Goal: Task Accomplishment & Management: Manage account settings

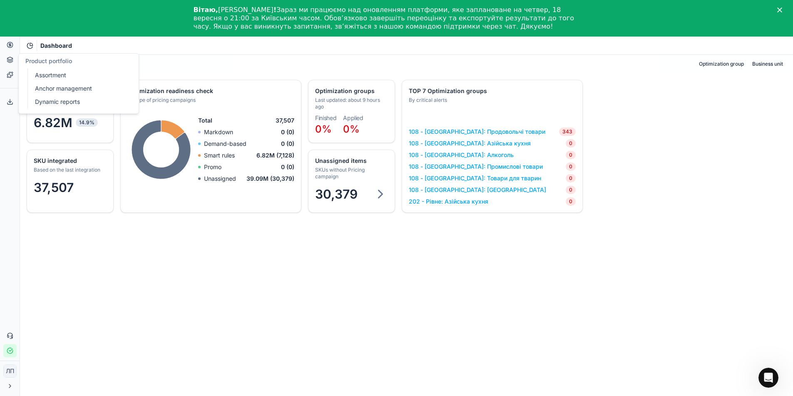
click at [80, 77] on link "Assortment" at bounding box center [80, 75] width 97 height 12
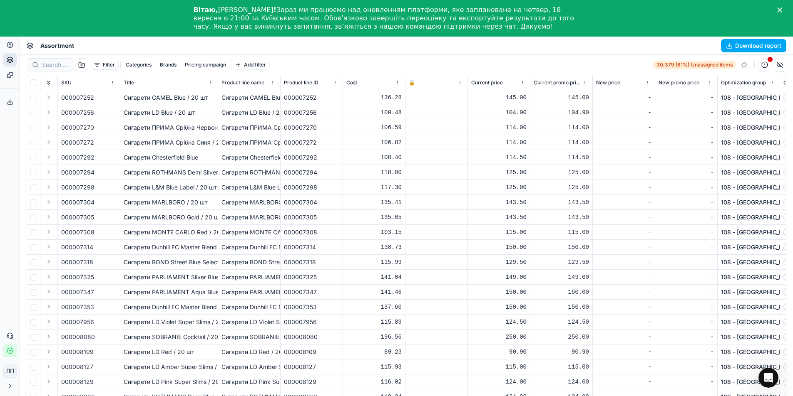
click at [425, 100] on div at bounding box center [436, 97] width 55 height 5
click at [424, 99] on div at bounding box center [436, 97] width 55 height 5
click at [460, 82] on html "Pricing platform Analytics Pricing Product portfolio Templates Export service 0…" at bounding box center [396, 216] width 793 height 433
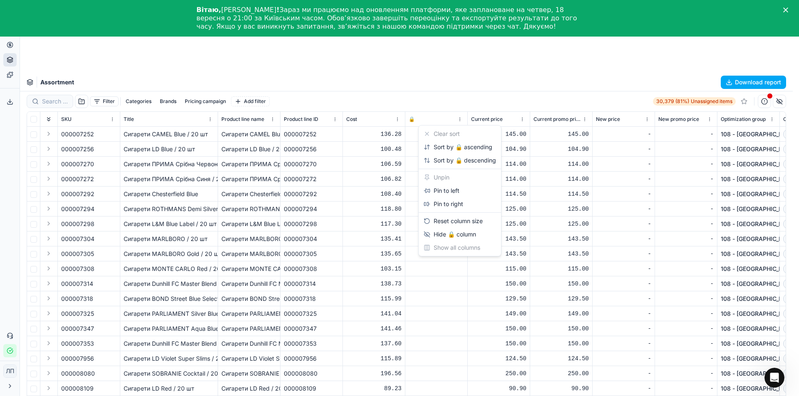
click at [462, 71] on html "Pricing platform Analytics Pricing Product portfolio Templates Export service 0…" at bounding box center [399, 235] width 799 height 470
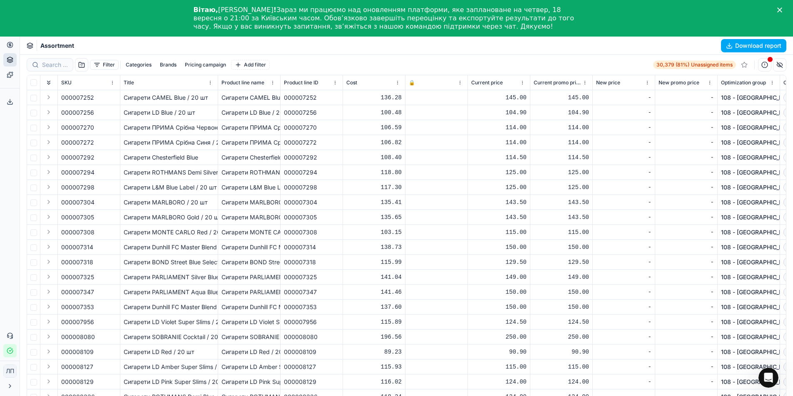
click at [425, 176] on td at bounding box center [436, 172] width 62 height 15
click at [423, 202] on div at bounding box center [436, 202] width 55 height 5
click at [363, 202] on div "135.41" at bounding box center [373, 202] width 55 height 8
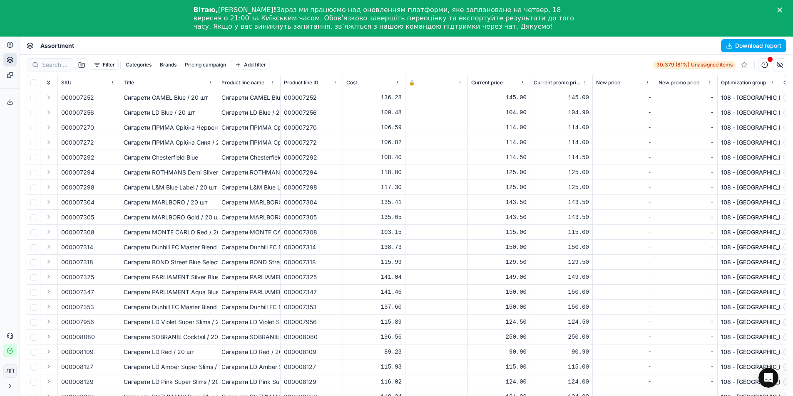
click at [431, 245] on div at bounding box center [436, 247] width 55 height 5
click at [109, 65] on font "Фільтр" at bounding box center [111, 65] width 17 height 6
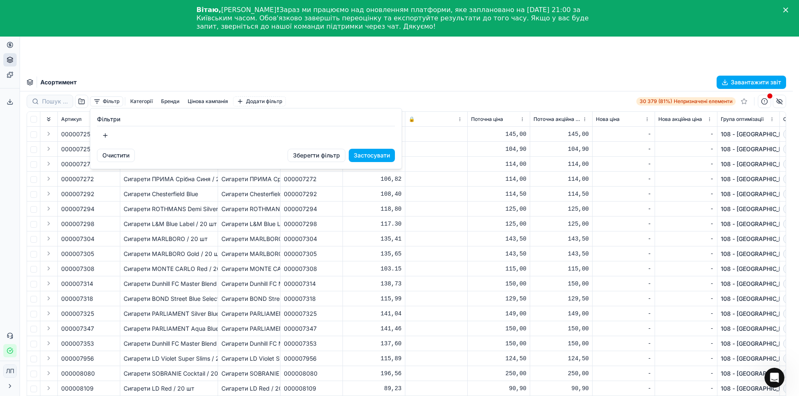
click at [108, 136] on button "button" at bounding box center [105, 135] width 17 height 13
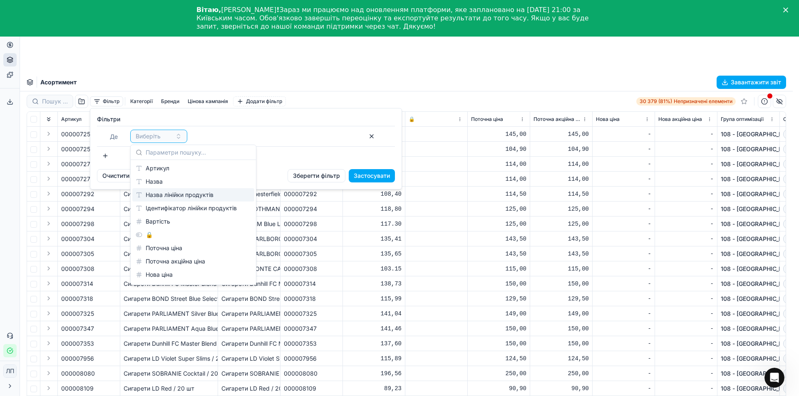
click at [161, 197] on font "Назва лінійки продуктів" at bounding box center [180, 194] width 68 height 7
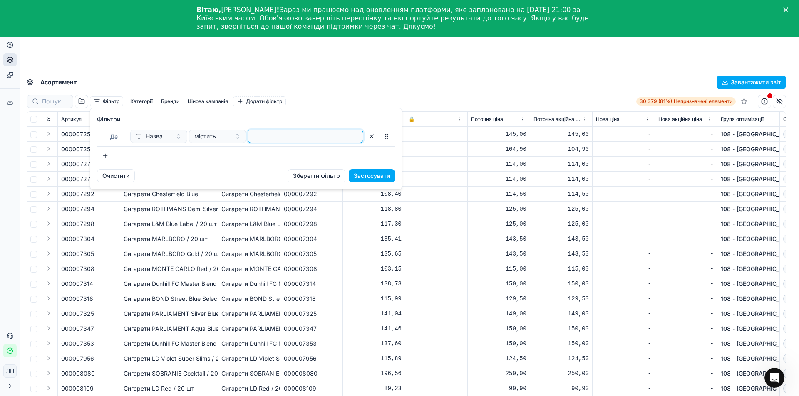
click at [295, 137] on input at bounding box center [305, 136] width 108 height 12
type input "жиллет"
click at [386, 141] on button "button" at bounding box center [386, 136] width 13 height 13
click at [387, 141] on button "button" at bounding box center [386, 136] width 13 height 13
click at [102, 154] on button "button" at bounding box center [105, 155] width 17 height 13
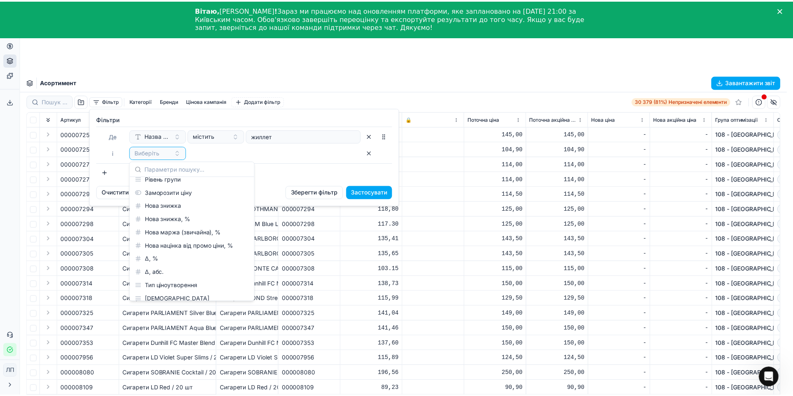
scroll to position [166, 0]
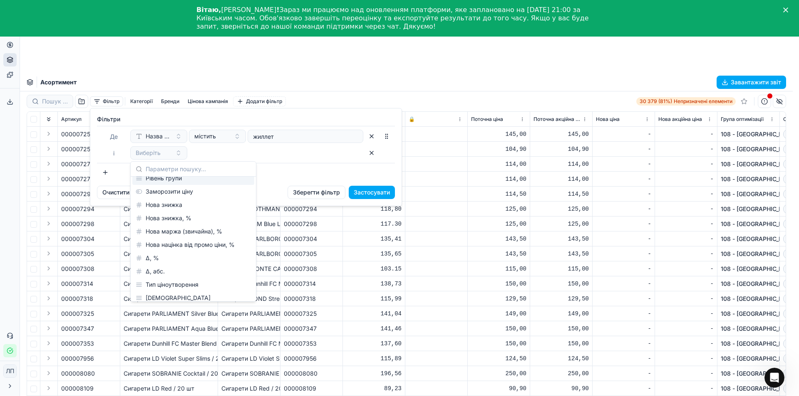
click at [228, 151] on div "Виберіть" at bounding box center [246, 152] width 233 height 13
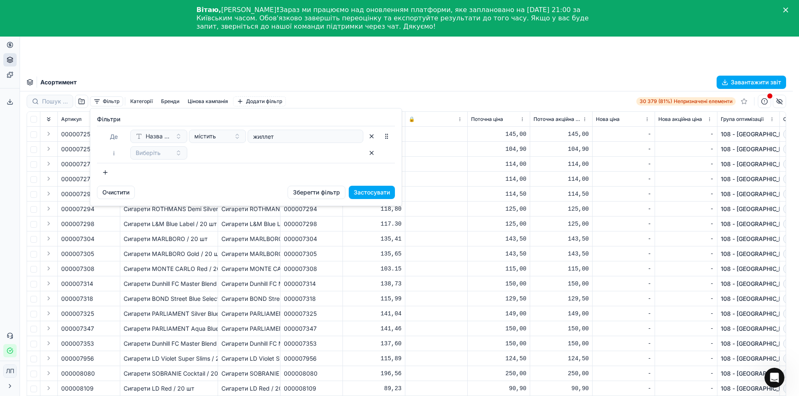
click at [111, 193] on font "Очистити" at bounding box center [115, 192] width 27 height 7
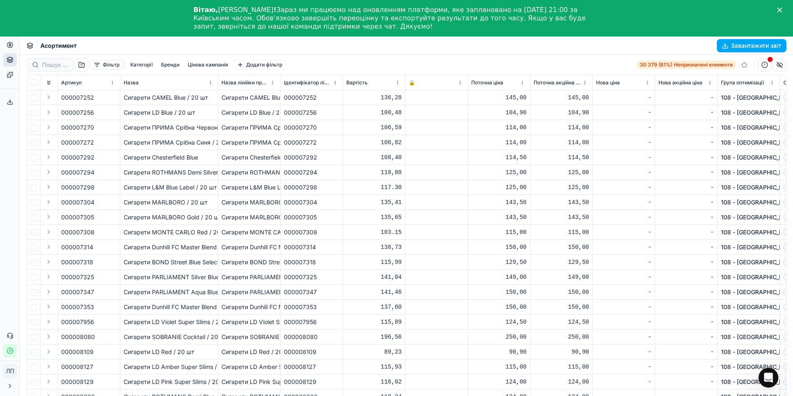
click at [116, 65] on font "Фільтр" at bounding box center [111, 65] width 17 height 6
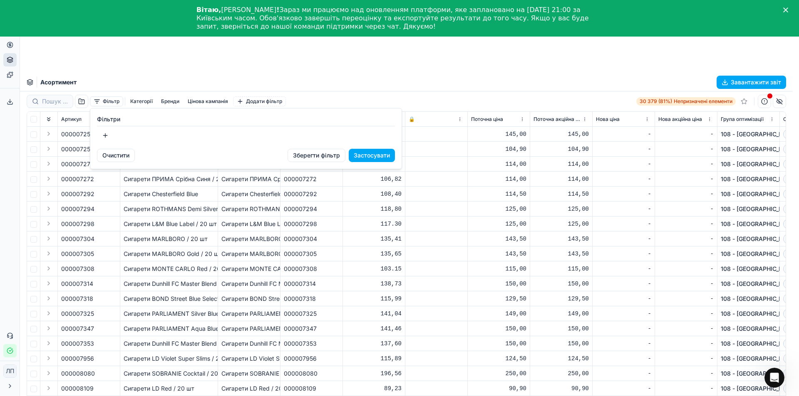
click at [106, 137] on button "button" at bounding box center [105, 135] width 17 height 13
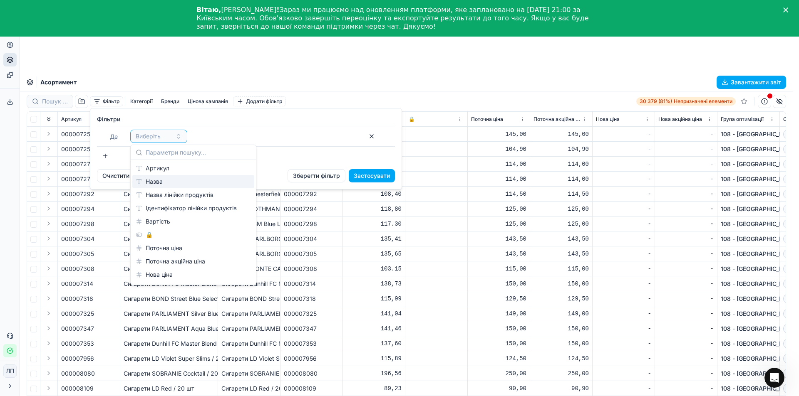
click at [168, 184] on div "Назва" at bounding box center [193, 181] width 122 height 13
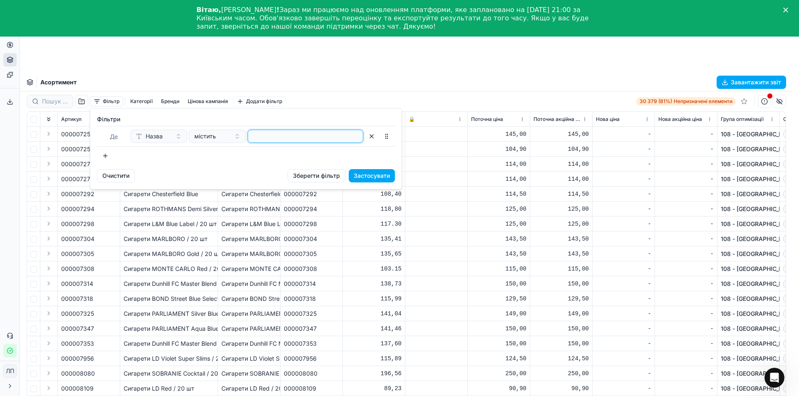
click at [281, 137] on input at bounding box center [305, 136] width 108 height 12
type input "локо"
click at [374, 178] on font "Застосувати" at bounding box center [372, 175] width 36 height 7
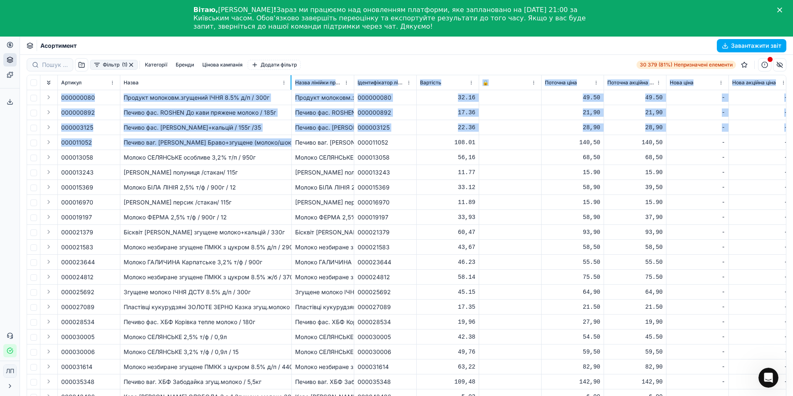
drag, startPoint x: 217, startPoint y: 84, endPoint x: 290, endPoint y: 140, distance: 92.6
click at [290, 140] on div "Артикул Назва Назва лінійки продуктів Ідентифікатор лінійки продуктів Вартість …" at bounding box center [406, 247] width 758 height 344
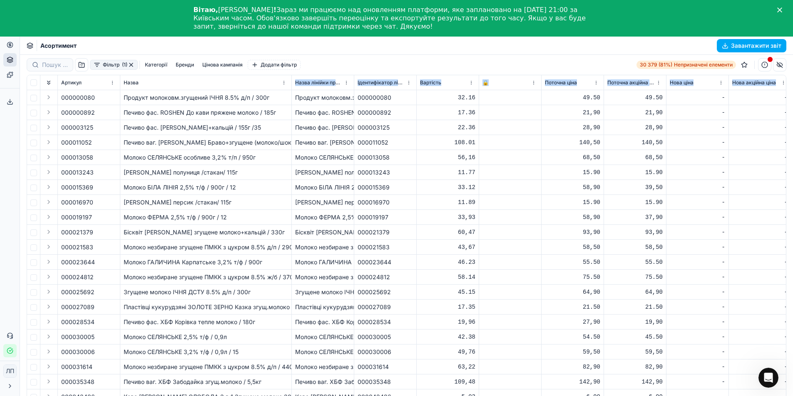
click at [152, 64] on font "Категорії" at bounding box center [156, 65] width 22 height 6
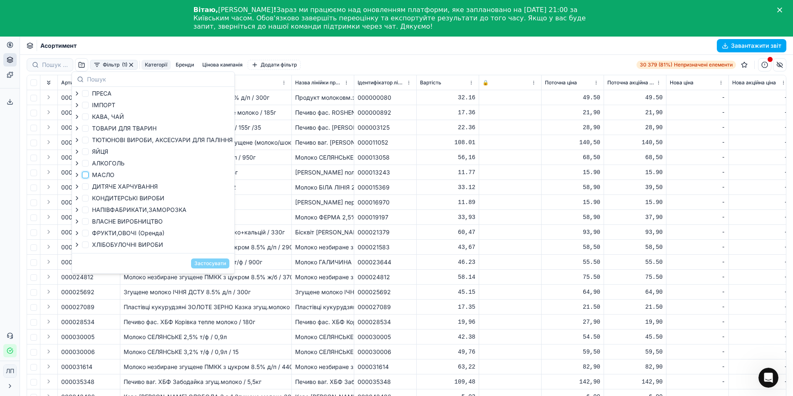
click at [86, 176] on input "МАСЛО" at bounding box center [85, 175] width 7 height 7
checkbox input "true"
click at [209, 263] on font "Застосувати" at bounding box center [210, 263] width 32 height 6
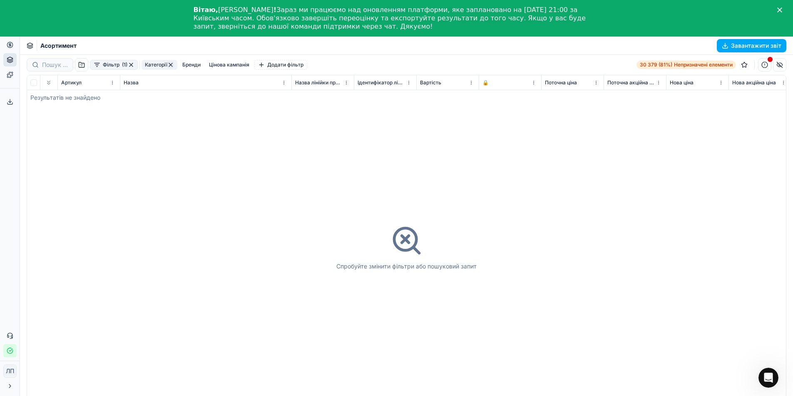
click at [131, 65] on button "button" at bounding box center [131, 65] width 7 height 7
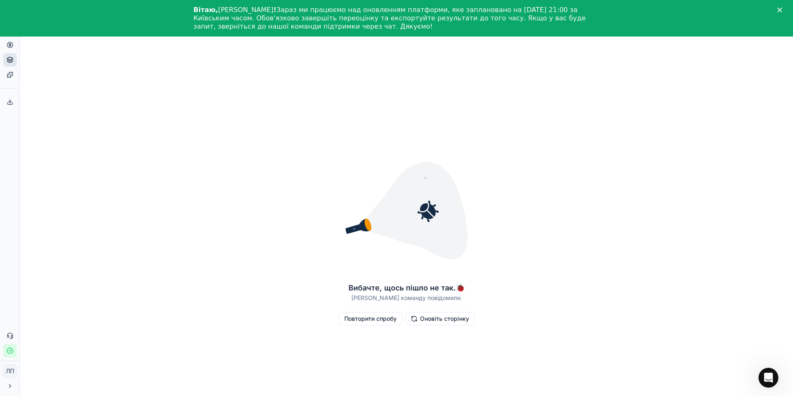
click at [443, 320] on font "Оновіть сторінку" at bounding box center [444, 318] width 49 height 7
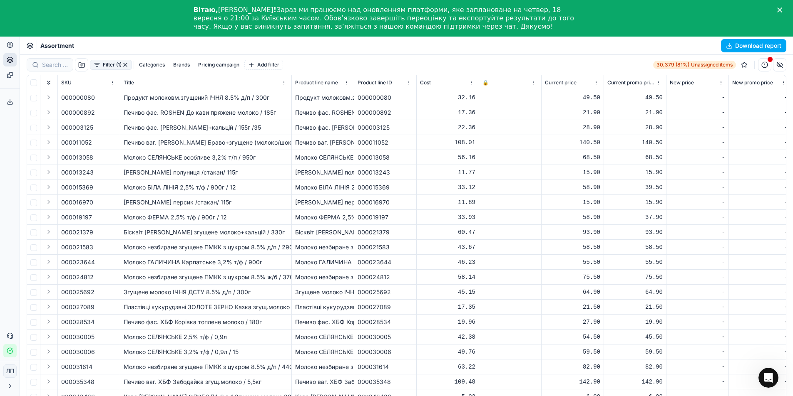
click at [108, 63] on button "Filter (1)" at bounding box center [111, 65] width 42 height 10
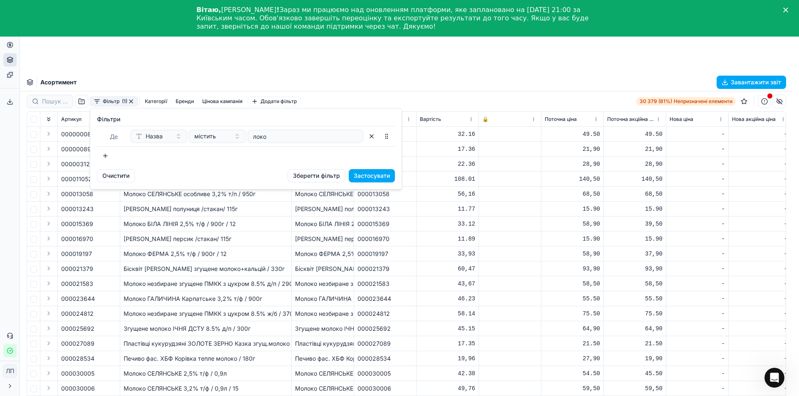
click at [370, 138] on button "button" at bounding box center [371, 136] width 13 height 13
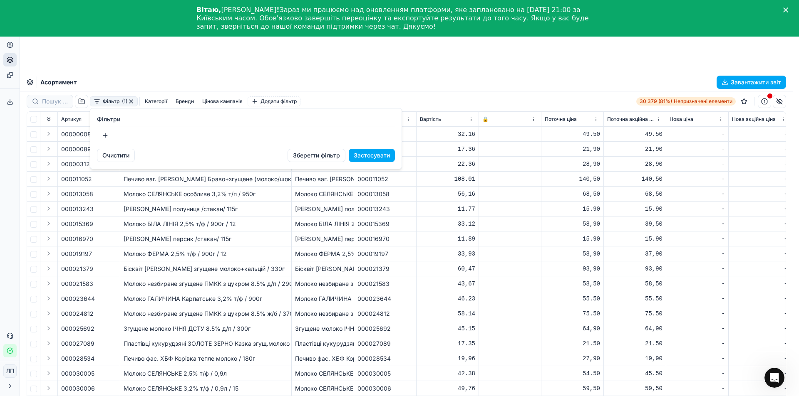
click at [358, 156] on font "Застосувати" at bounding box center [372, 155] width 36 height 7
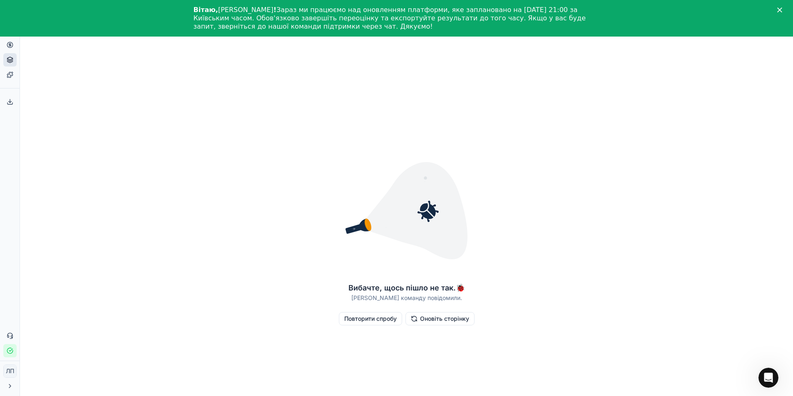
click at [441, 317] on font "Оновіть сторінку" at bounding box center [444, 318] width 49 height 7
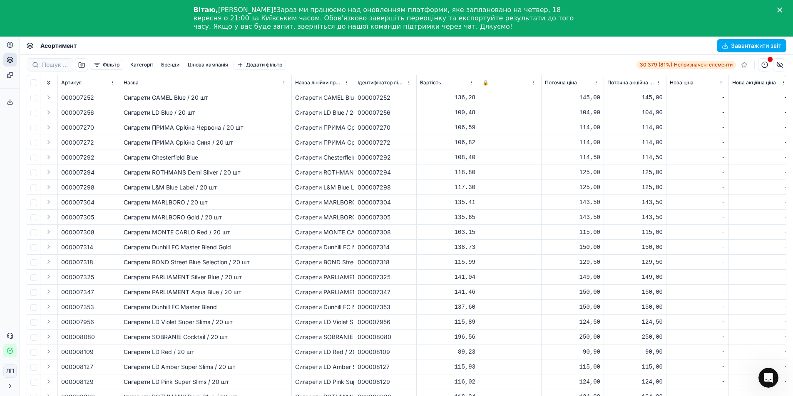
click at [358, 49] on div "Асортимент Завантажити звіт" at bounding box center [406, 46] width 773 height 18
click at [139, 64] on font "Категорії" at bounding box center [141, 65] width 22 height 6
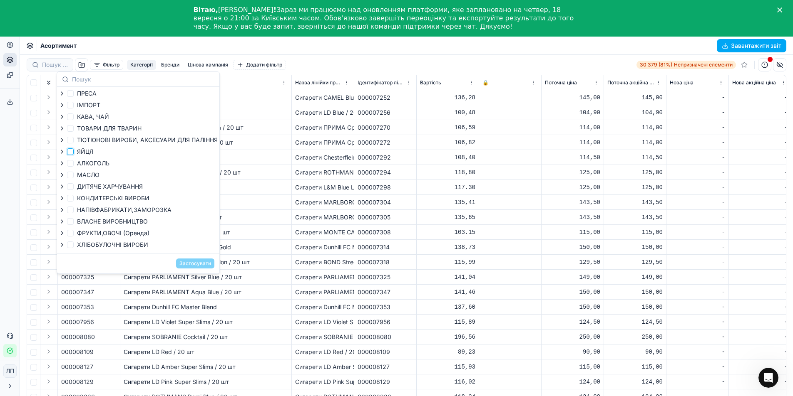
click at [72, 150] on input "ЯЙЦЯ" at bounding box center [70, 152] width 7 height 7
checkbox input "true"
click at [196, 262] on font "Застосувати" at bounding box center [195, 263] width 32 height 6
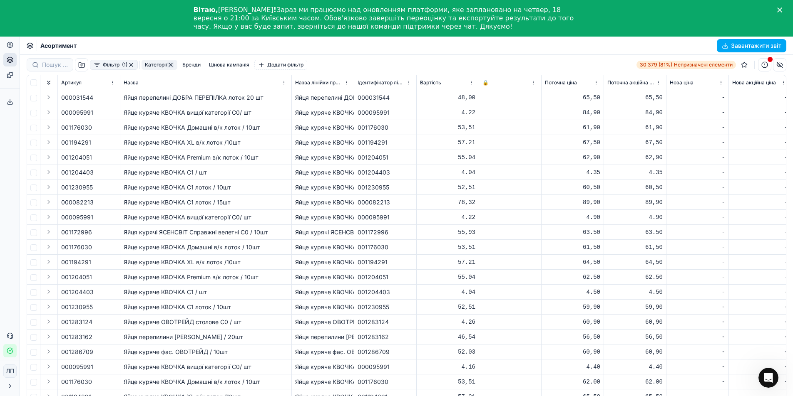
click at [159, 64] on font "Категорії" at bounding box center [156, 65] width 22 height 6
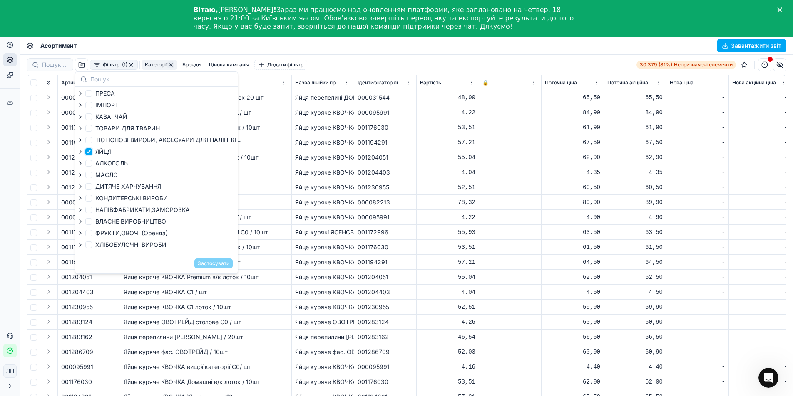
click at [87, 153] on input "ЯЙЦЯ" at bounding box center [88, 152] width 7 height 7
checkbox input "false"
click at [209, 262] on font "Застосувати" at bounding box center [214, 263] width 32 height 6
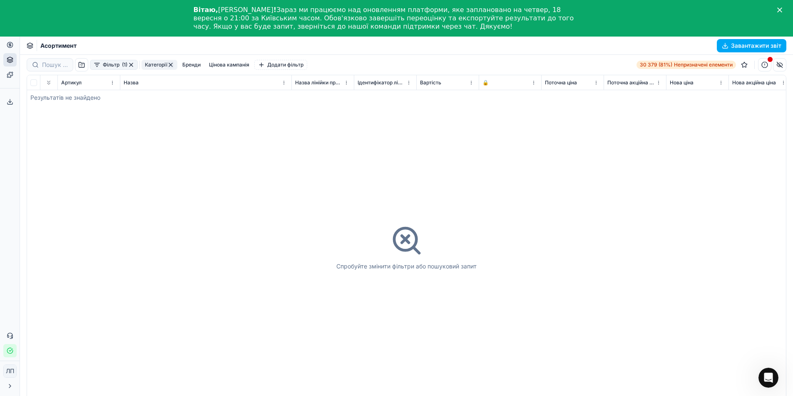
click at [104, 44] on div "Асортимент Завантажити звіт" at bounding box center [406, 46] width 773 height 18
click at [152, 66] on font "Категорії" at bounding box center [156, 65] width 22 height 6
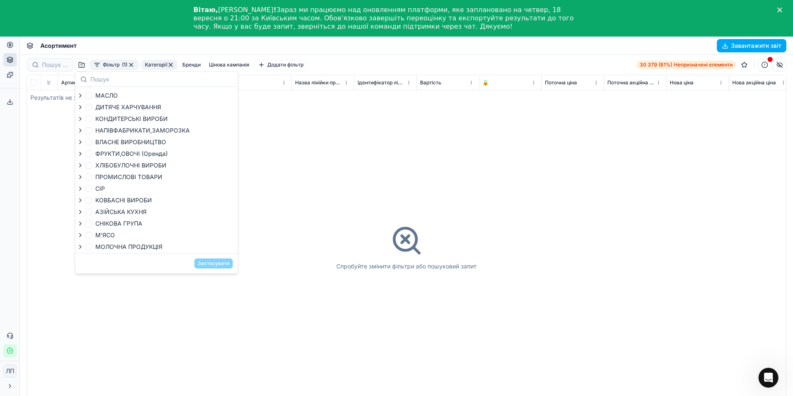
scroll to position [115, 0]
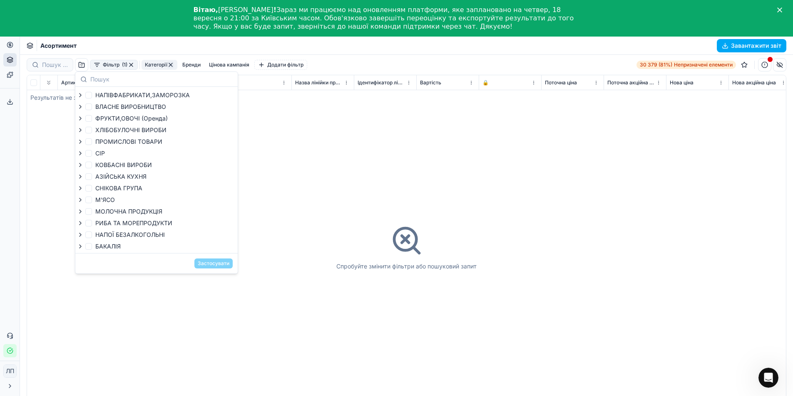
click at [305, 157] on div "Спробуйте змінити фільтри або пошуковий запит" at bounding box center [406, 247] width 758 height 344
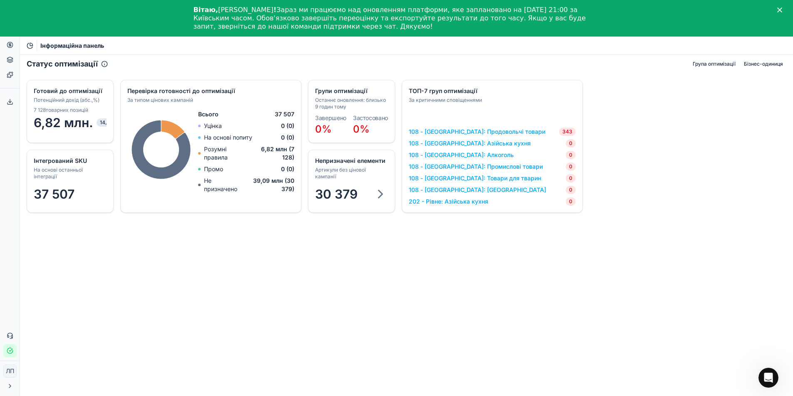
click at [450, 132] on font "108 - [GEOGRAPHIC_DATA]: Продовольчі товари" at bounding box center [477, 131] width 136 height 7
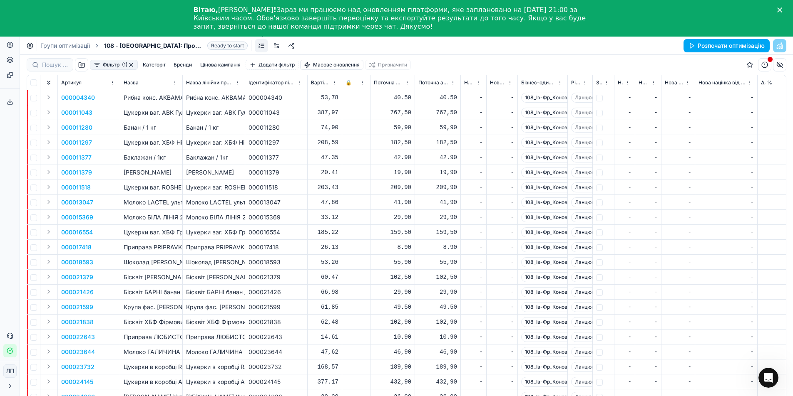
click at [260, 47] on link at bounding box center [261, 45] width 13 height 13
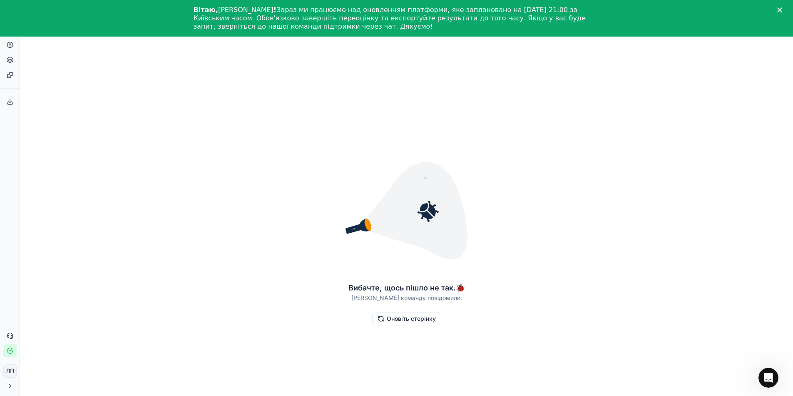
click at [419, 320] on font "Оновіть сторінку" at bounding box center [410, 318] width 49 height 7
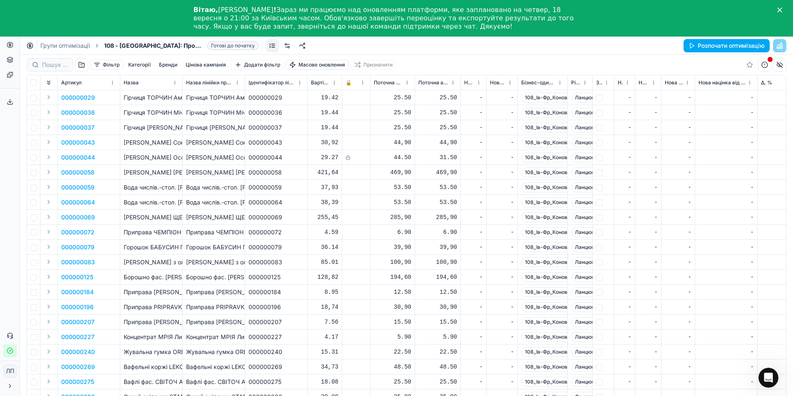
click at [271, 49] on link at bounding box center [271, 45] width 13 height 13
click at [288, 47] on link at bounding box center [286, 45] width 13 height 13
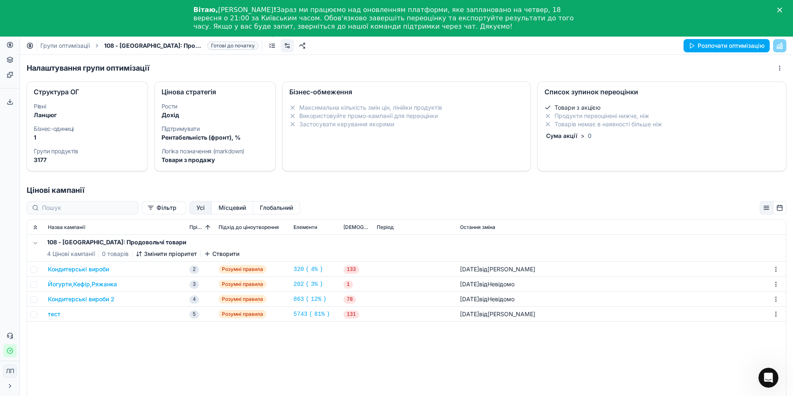
click at [274, 46] on link at bounding box center [271, 45] width 13 height 13
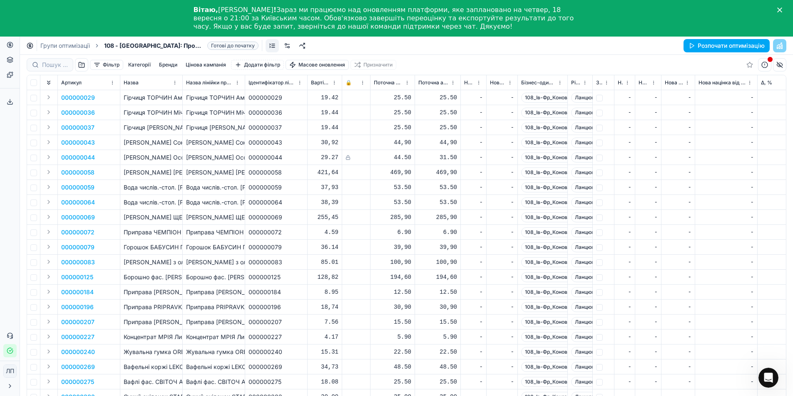
click at [289, 44] on link at bounding box center [286, 45] width 13 height 13
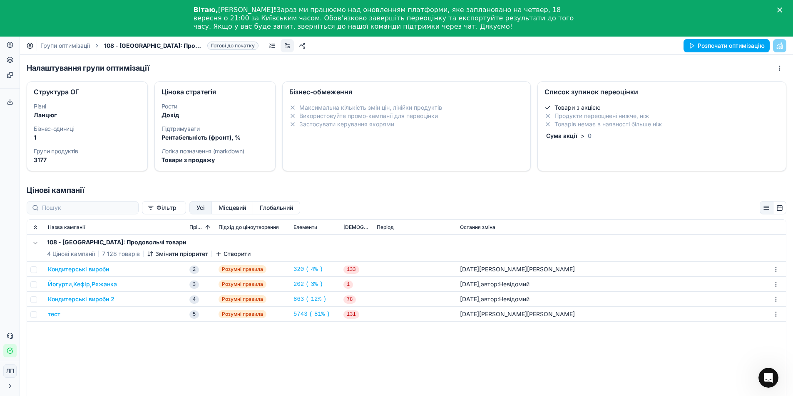
click at [79, 268] on font "Кондитерські вироби" at bounding box center [78, 269] width 61 height 7
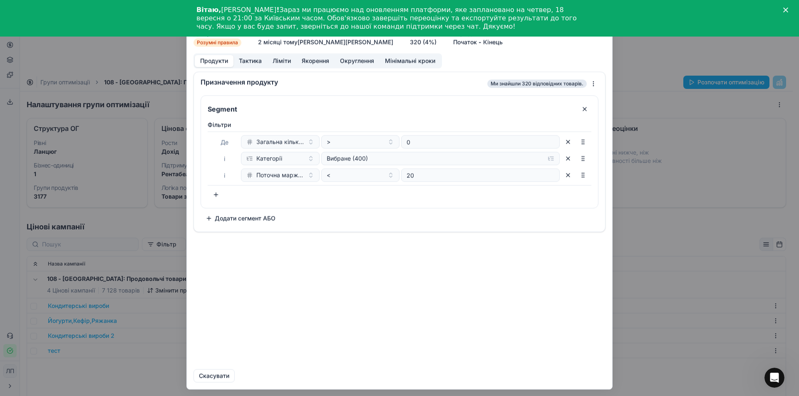
click at [252, 59] on font "Тактика" at bounding box center [250, 60] width 23 height 7
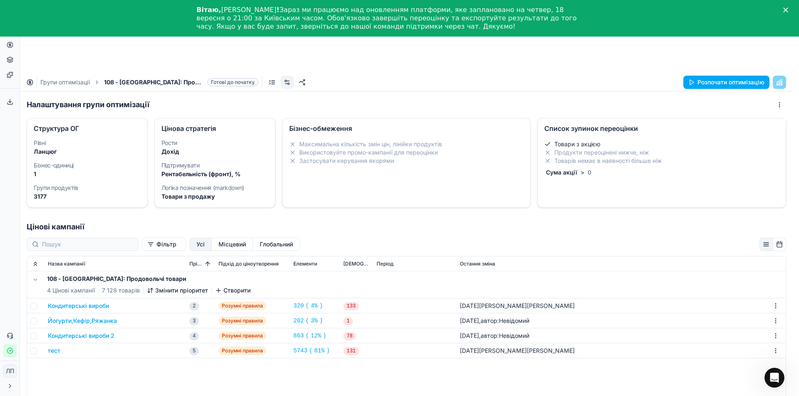
click at [634, 63] on div "We're sorry – something went wrong. 🐞 Our team's been notified. Retry Refresh t…" at bounding box center [399, 198] width 799 height 396
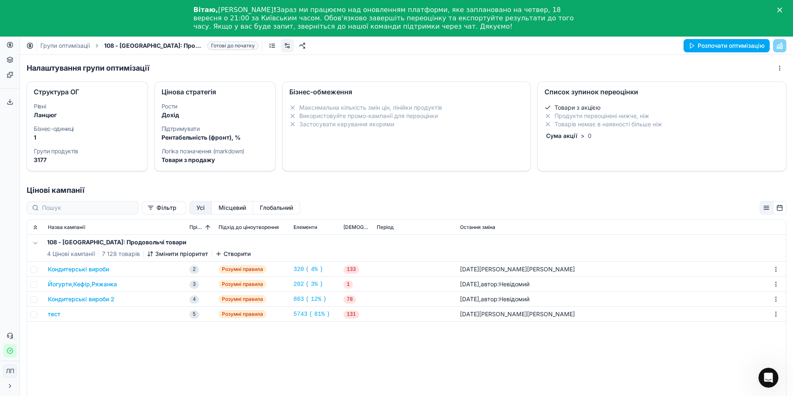
click at [71, 285] on font "Йогурти,Кефір,Ряжанка" at bounding box center [82, 284] width 69 height 7
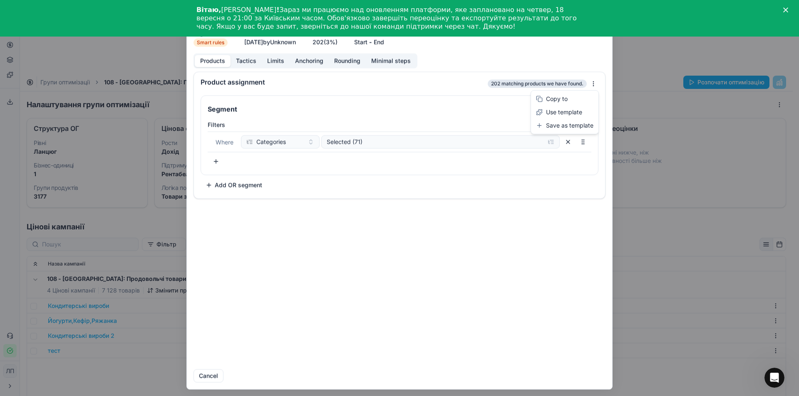
click at [594, 84] on div "We are saving PC settings. Please wait, it should take a few minutes Йогурти,Ке…" at bounding box center [399, 198] width 799 height 396
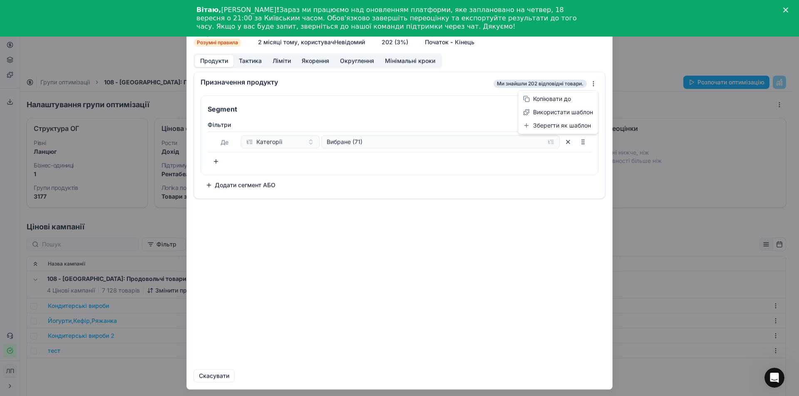
click at [434, 251] on div "Ми зберігаємо налаштування ПК. Зачекайте, це має тривати кілька хвилин. Йогурти…" at bounding box center [399, 198] width 799 height 396
click at [250, 164] on div "Фільтри Де Категорії Вибране (71) Щоб підняти елемент, який можна сортувати, на…" at bounding box center [400, 144] width 384 height 47
click at [251, 57] on font "Тактика" at bounding box center [250, 60] width 23 height 7
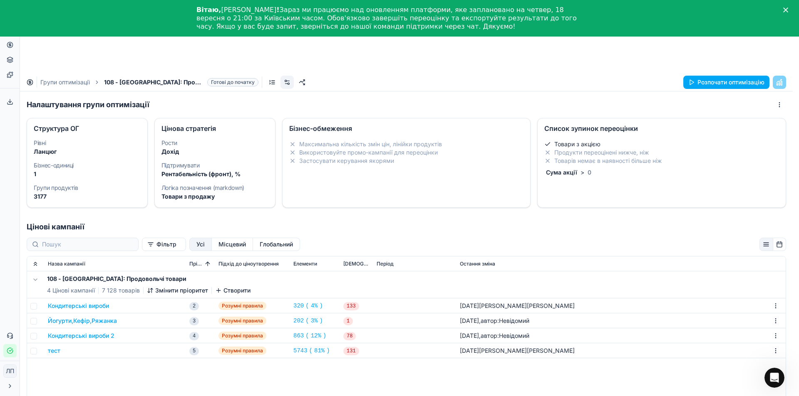
click at [653, 49] on div "Ми зберігаємо налаштування ПК. Зачекайте, це має тривати кілька хвилин. Йогурти…" at bounding box center [399, 198] width 799 height 396
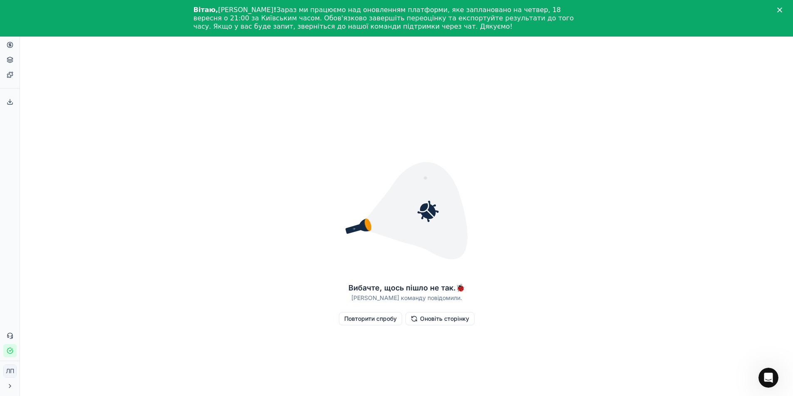
click at [441, 320] on font "Оновіть сторінку" at bounding box center [444, 318] width 49 height 7
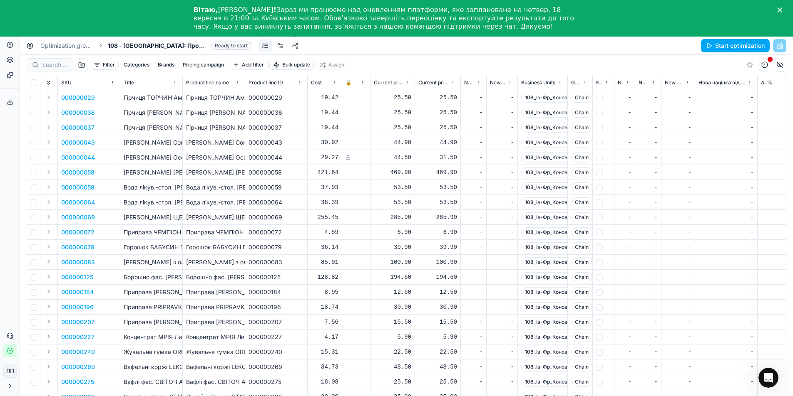
click at [295, 45] on link at bounding box center [294, 45] width 13 height 13
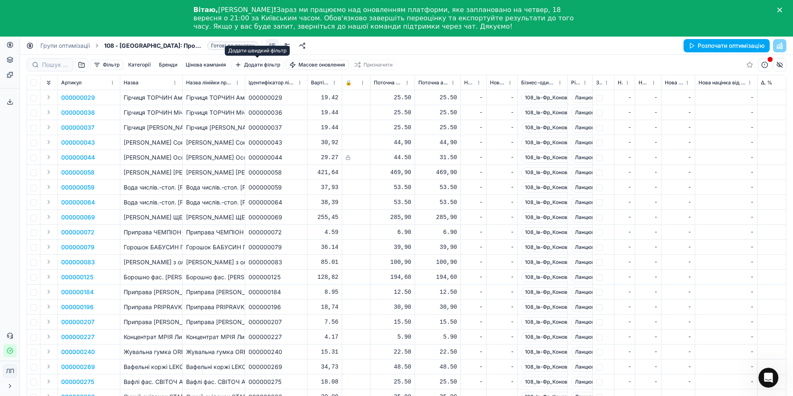
click at [255, 65] on font "Додати фільтр" at bounding box center [262, 65] width 36 height 6
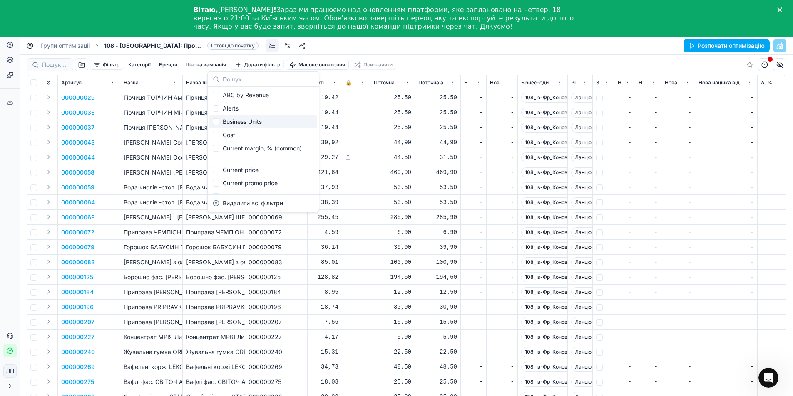
click at [473, 51] on div "Групи оптимізації 108 - [GEOGRAPHIC_DATA]: Продовольчі товари [PERSON_NAME] до …" at bounding box center [406, 46] width 773 height 18
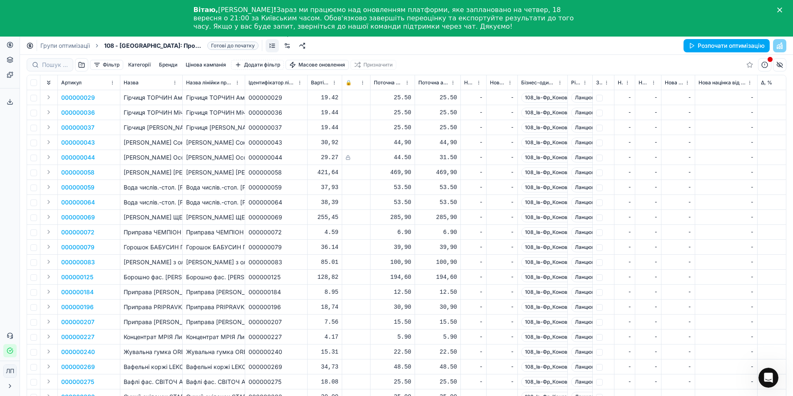
click at [287, 47] on link at bounding box center [286, 45] width 13 height 13
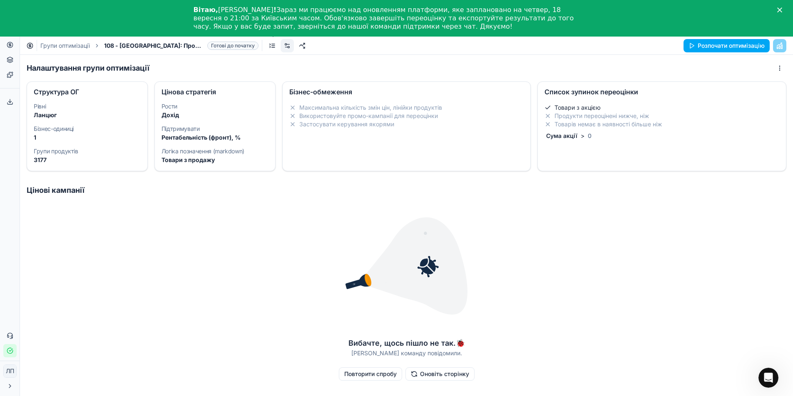
click at [273, 46] on link at bounding box center [271, 45] width 13 height 13
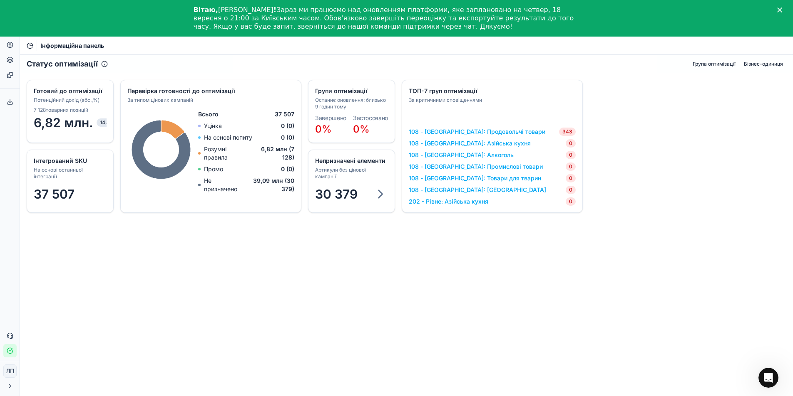
click at [577, 264] on div "Статус оптимізації Група оптимізації Бізнес-одиниця Інтегрований SKU На основі …" at bounding box center [406, 244] width 773 height 378
click at [58, 75] on font "Асортимент" at bounding box center [52, 75] width 35 height 7
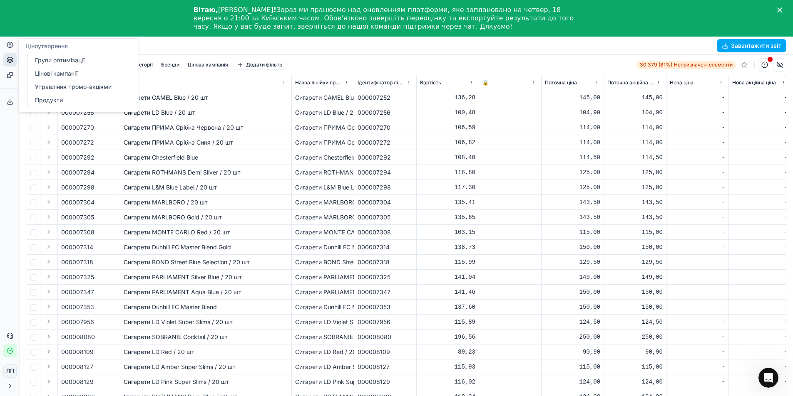
click at [41, 58] on font "Групи оптимізації" at bounding box center [60, 60] width 50 height 7
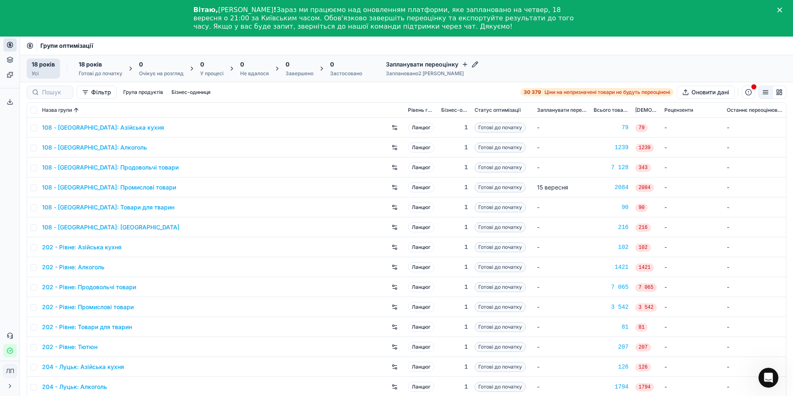
click at [170, 47] on div "Групи оптимізації" at bounding box center [406, 46] width 773 height 18
click at [130, 168] on font "108 - [GEOGRAPHIC_DATA]: Продовольчі товари" at bounding box center [110, 167] width 136 height 7
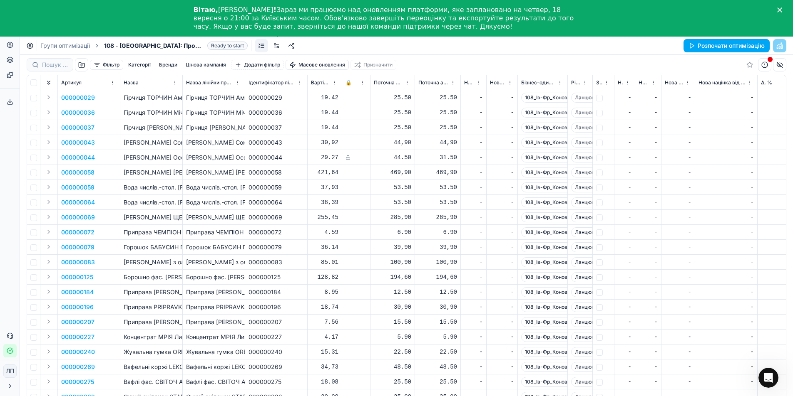
click at [279, 47] on link at bounding box center [276, 45] width 13 height 13
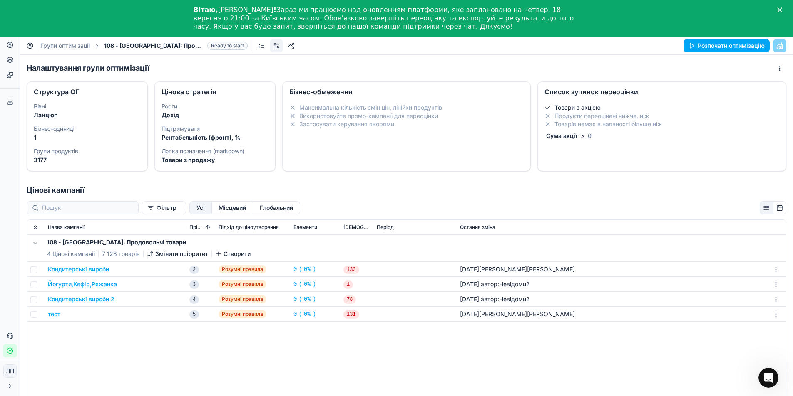
click at [230, 254] on font "Створити" at bounding box center [236, 253] width 27 height 7
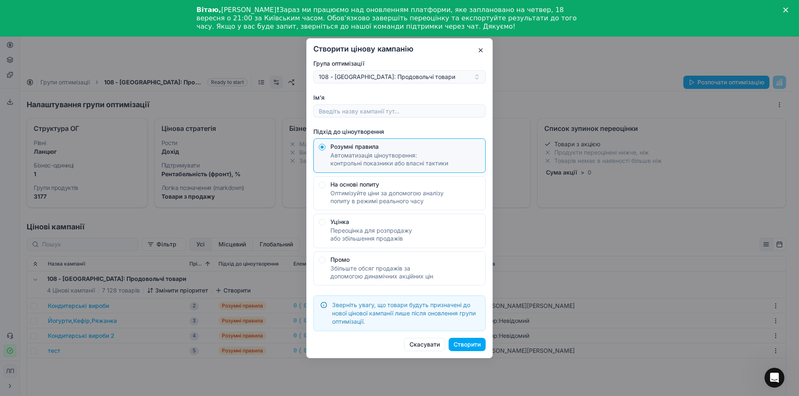
click at [481, 51] on button "button" at bounding box center [481, 50] width 10 height 10
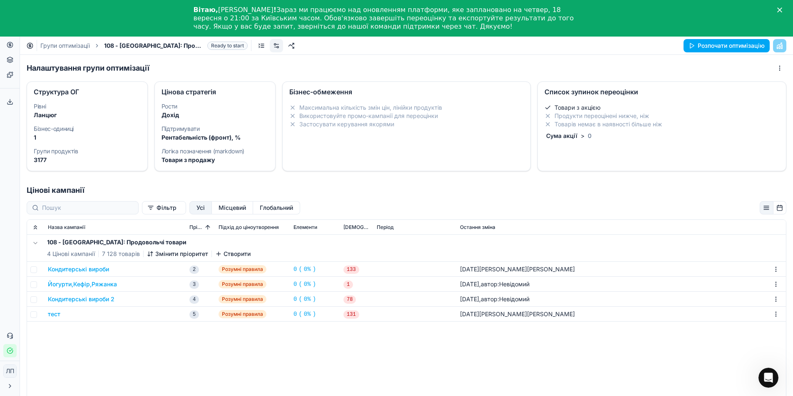
click at [69, 270] on font "Кондитерські вироби" at bounding box center [78, 269] width 61 height 7
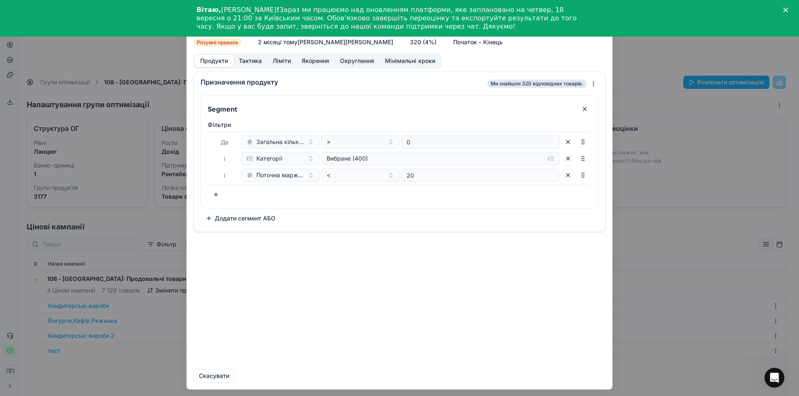
click at [250, 62] on font "Тактика" at bounding box center [250, 60] width 23 height 7
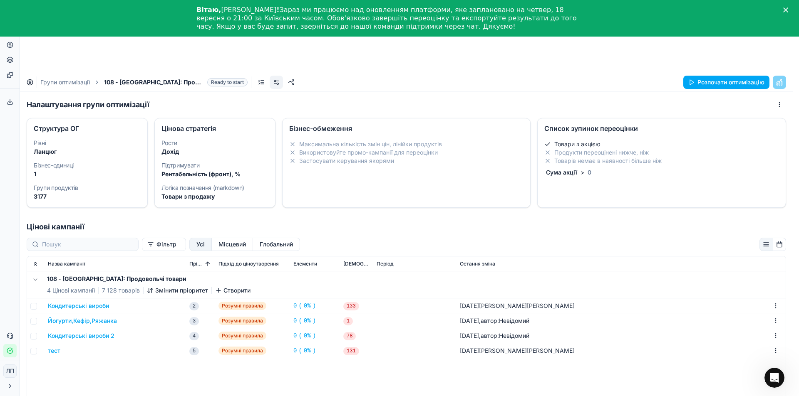
click at [639, 47] on div "We're sorry – something went wrong. 🐞 Our team's been notified. Retry Refresh t…" at bounding box center [399, 198] width 799 height 396
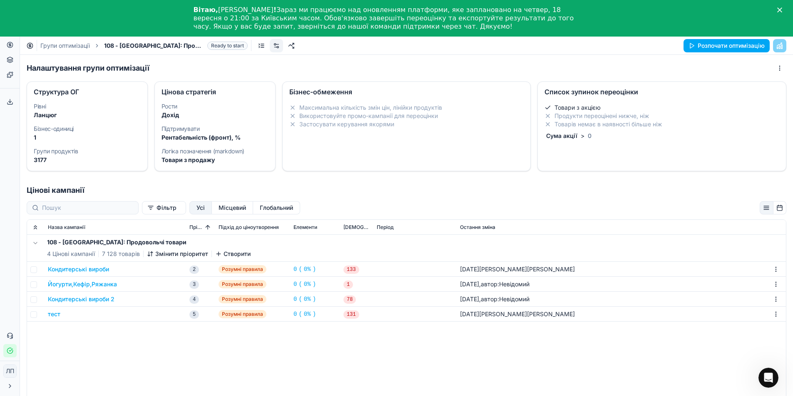
click at [93, 271] on font "Кондитерські вироби" at bounding box center [78, 269] width 61 height 7
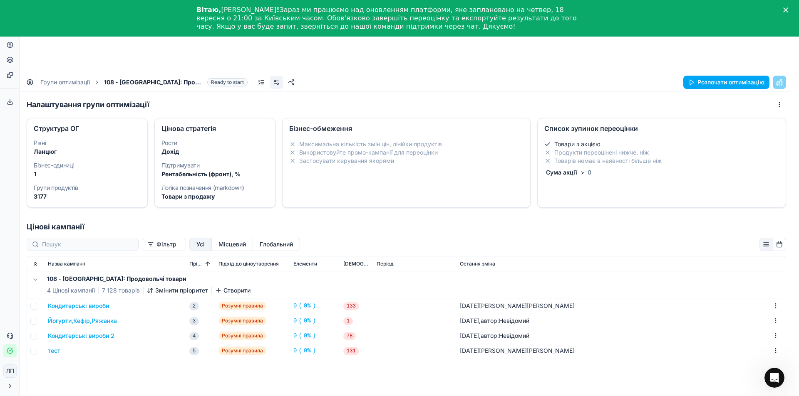
click at [655, 62] on div "We are saving PC settings. Please wait, it should take a few minutes Кондитерсь…" at bounding box center [399, 198] width 799 height 396
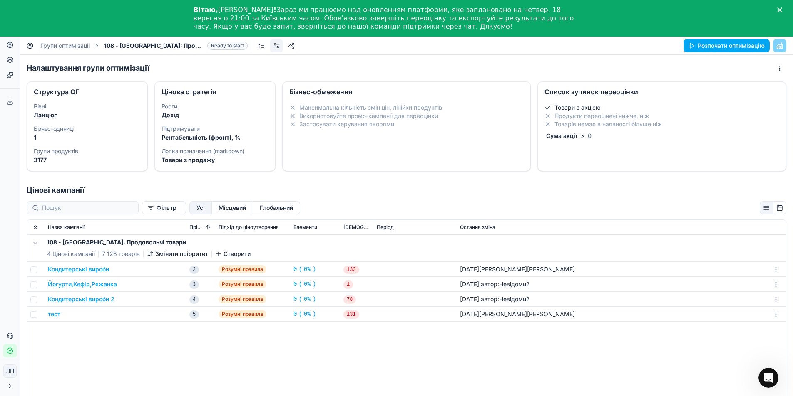
click at [361, 68] on div "Налаштування групи оптимізації" at bounding box center [406, 68] width 759 height 13
click at [83, 285] on font "Йогурти,Кефір,Ряжанка" at bounding box center [82, 284] width 69 height 7
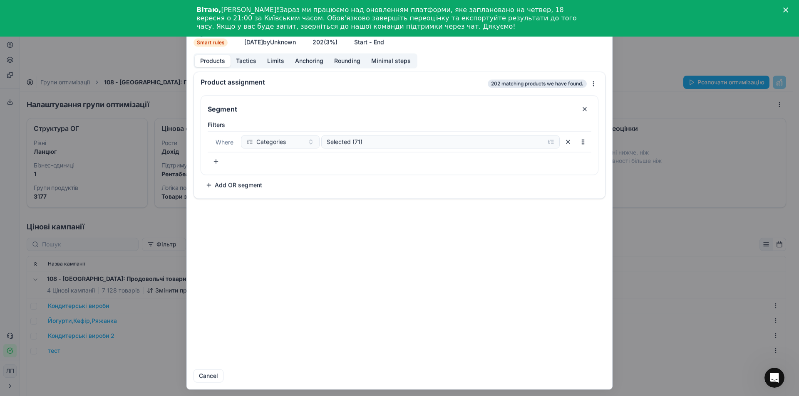
click at [632, 57] on div "We are saving PC settings. Please wait, it should take a few minutes Йогурти,Ке…" at bounding box center [399, 198] width 799 height 396
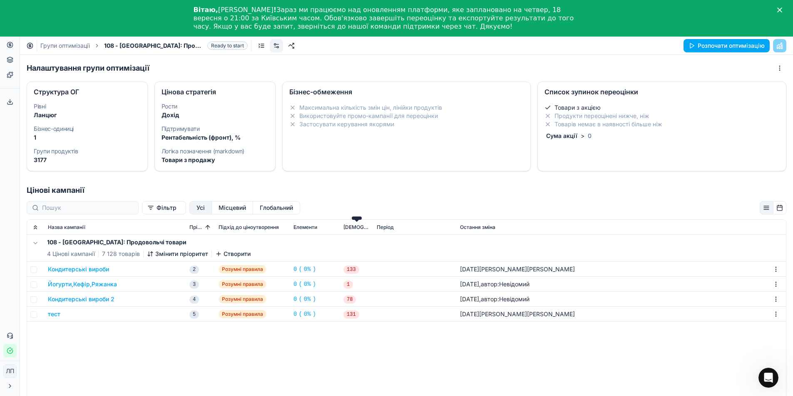
click at [352, 227] on font "[DEMOGRAPHIC_DATA]" at bounding box center [371, 227] width 57 height 6
click at [383, 173] on div "Налаштування групи оптимізації Структура ОГ Рівні Ланцюг Бізнес-одиниці 1 Групи…" at bounding box center [406, 123] width 773 height 123
click at [384, 229] on font "Період" at bounding box center [385, 227] width 17 height 6
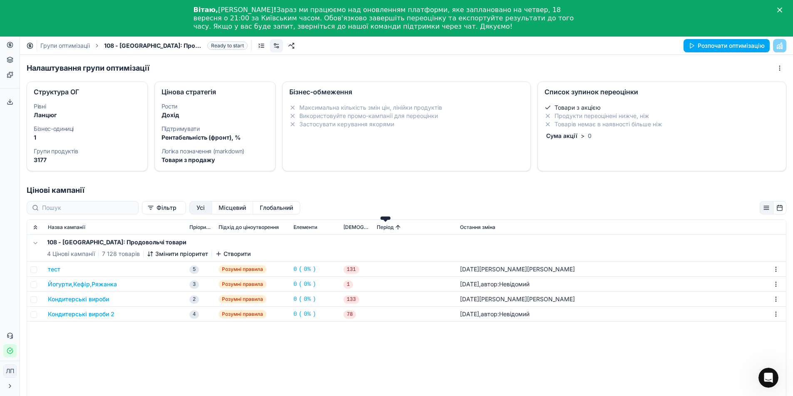
click at [384, 228] on font "Період" at bounding box center [385, 227] width 17 height 6
click at [82, 300] on font "Йогурти,Кефір,Ряжанка" at bounding box center [82, 299] width 69 height 7
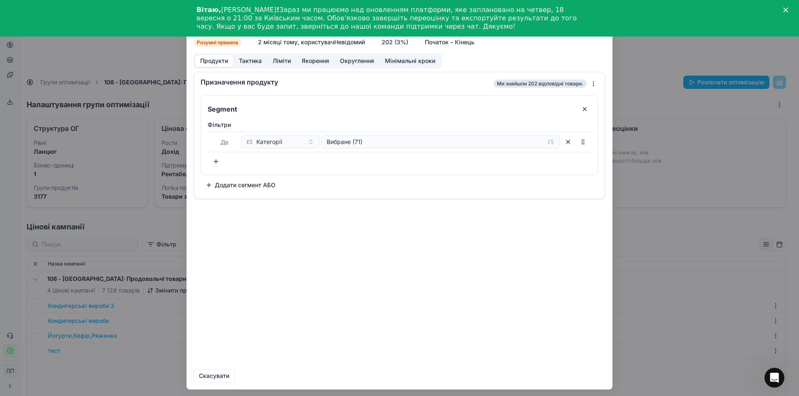
click at [437, 43] on font "Початок" at bounding box center [437, 41] width 24 height 7
click at [536, 48] on form "Ми зберігаємо налаштування ПК. Зачекайте, це має тривати кілька хвилин. Йогурти…" at bounding box center [399, 198] width 425 height 382
click at [470, 42] on font "Кінець" at bounding box center [465, 41] width 20 height 7
click at [632, 44] on div "Ми зберігаємо налаштування ПК. Зачекайте, це має тривати кілька хвилин. Йогурти…" at bounding box center [399, 198] width 799 height 396
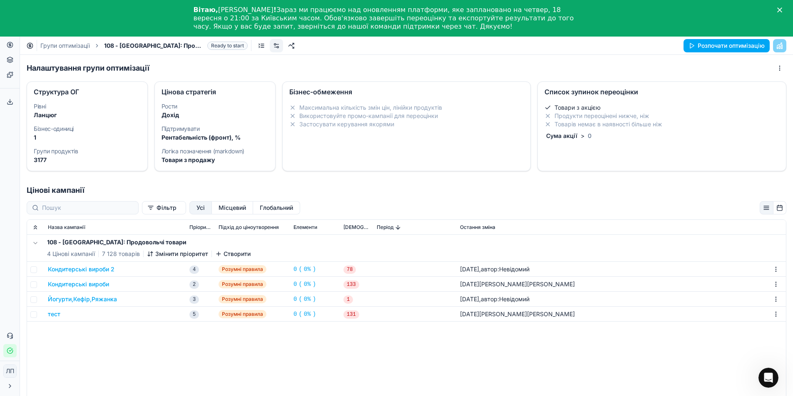
click at [218, 208] on font "Місцевий" at bounding box center [231, 207] width 27 height 7
click at [260, 209] on font "Глобальний" at bounding box center [276, 207] width 33 height 7
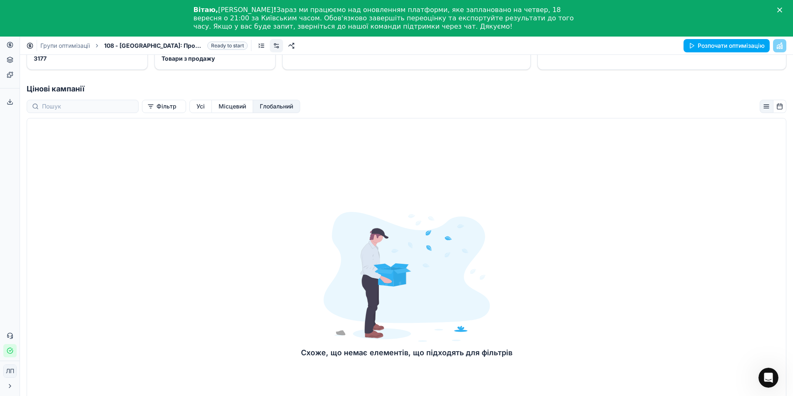
scroll to position [87, 0]
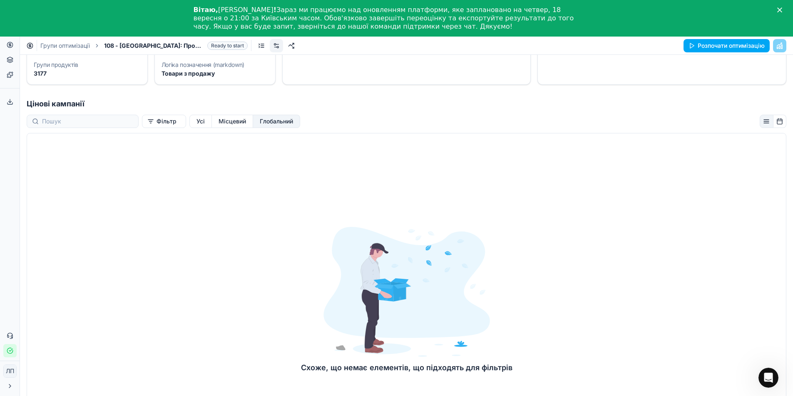
click at [218, 122] on font "Місцевий" at bounding box center [231, 121] width 27 height 7
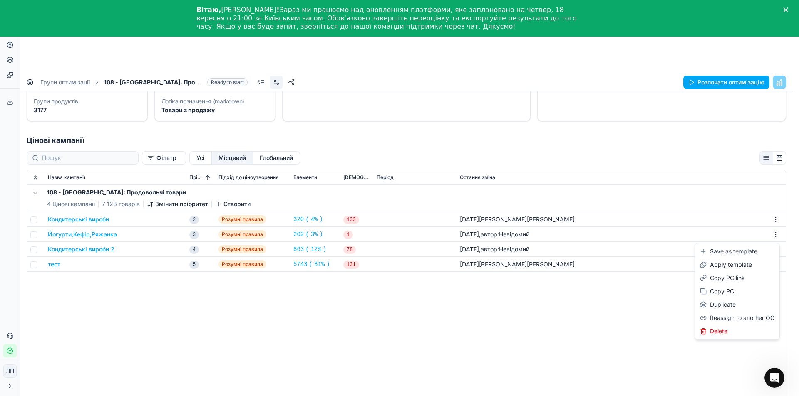
click at [768, 199] on html "Цінова платформа Аналітика Ціноутворення Портфоліо продуктів Шаблони Експортний…" at bounding box center [399, 235] width 799 height 470
click at [432, 343] on html "Цінова платформа Аналітика Ціноутворення Портфоліо продуктів Шаблони Експортний…" at bounding box center [399, 235] width 799 height 470
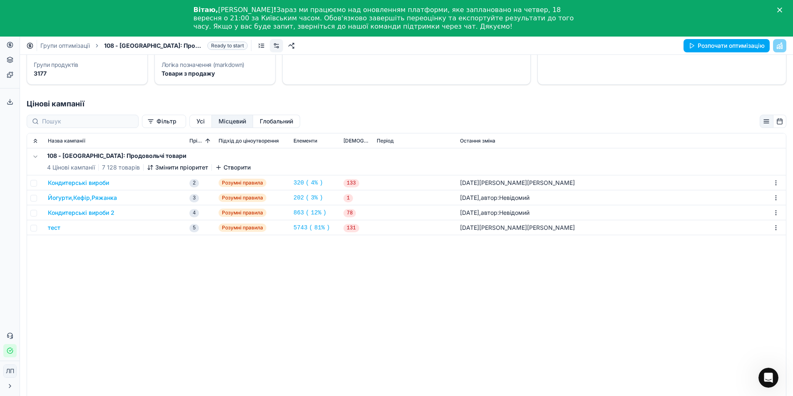
click at [74, 186] on font "Кондитерські вироби" at bounding box center [78, 182] width 61 height 7
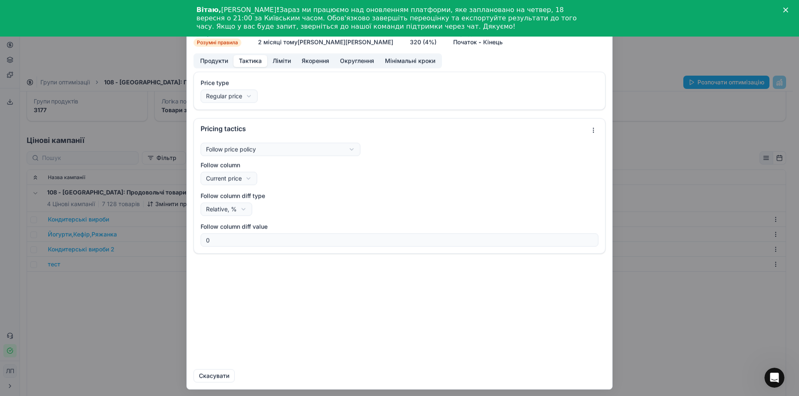
click at [248, 61] on font "Тактика" at bounding box center [250, 60] width 23 height 7
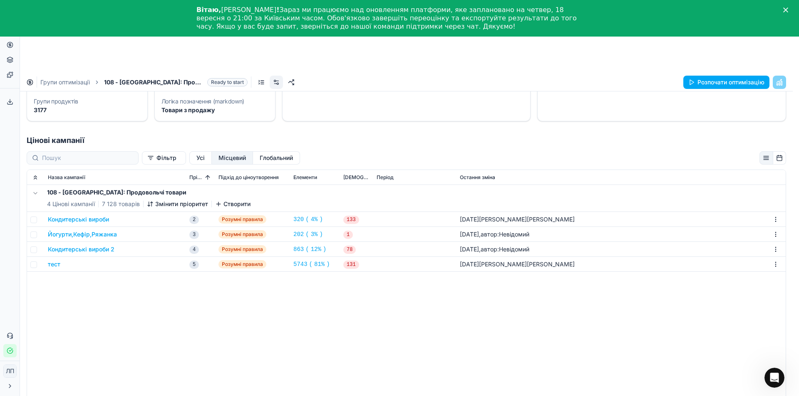
click at [664, 57] on div "We're sorry – something went wrong. 🐞 Our team's been notified. Retry Refresh t…" at bounding box center [399, 198] width 799 height 396
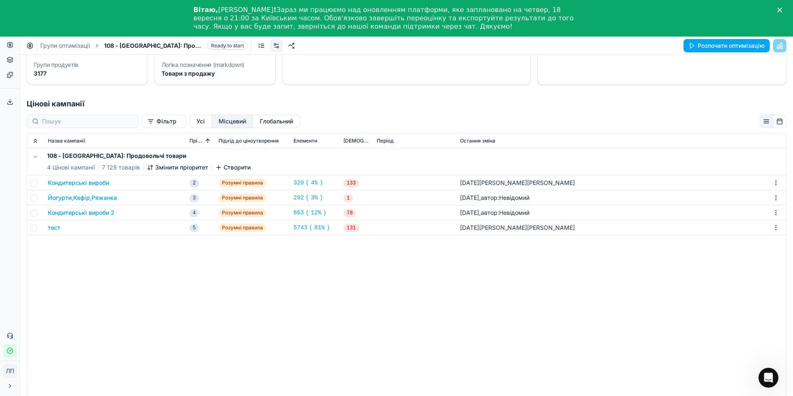
click at [83, 226] on div "тест" at bounding box center [115, 228] width 135 height 8
click at [86, 260] on div "108 - [GEOGRAPHIC_DATA]: Продовольчі товари 4 Цінові кампанії 7 128 товарів Змі…" at bounding box center [406, 297] width 758 height 297
click at [50, 228] on font "тест" at bounding box center [54, 227] width 12 height 7
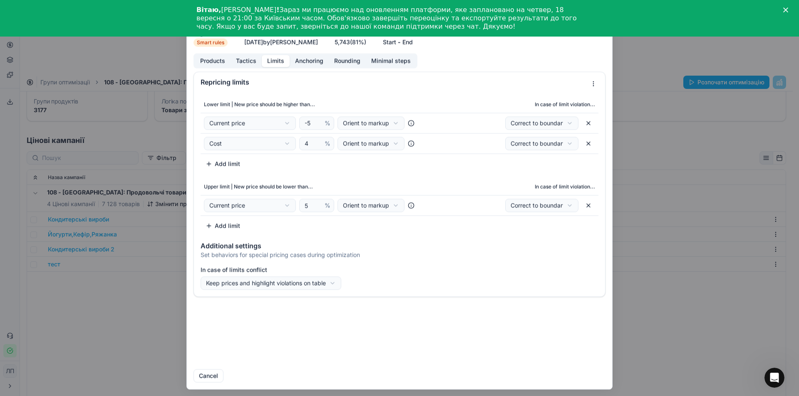
click at [272, 59] on button "Limits" at bounding box center [276, 61] width 28 height 12
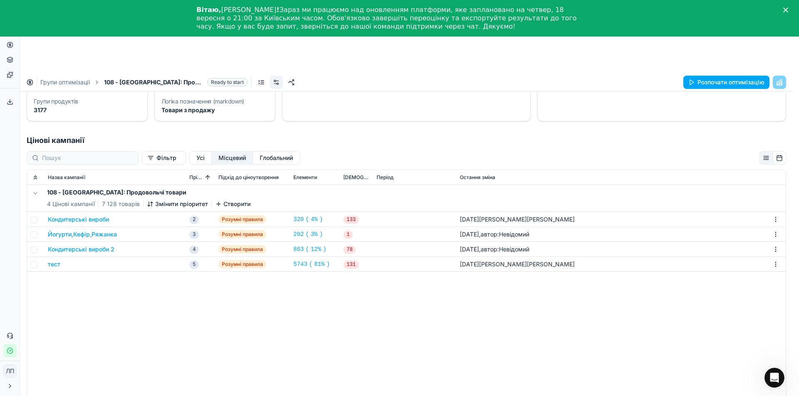
click at [633, 55] on div "We're sorry – something went wrong. 🐞 Our team's been notified. Retry Refresh t…" at bounding box center [399, 198] width 799 height 396
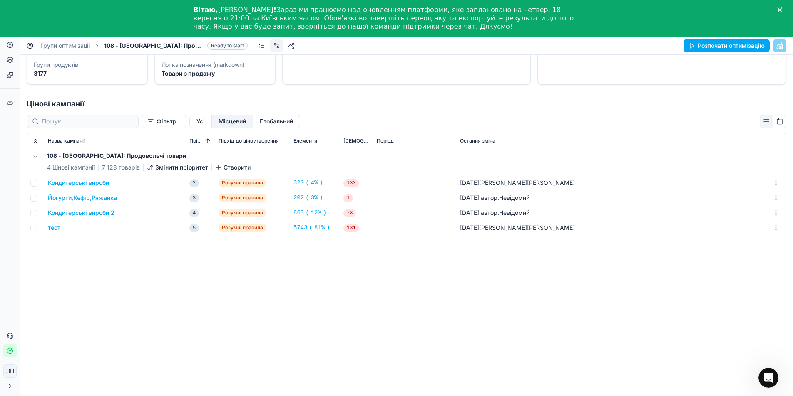
click at [54, 229] on font "тест" at bounding box center [54, 227] width 12 height 7
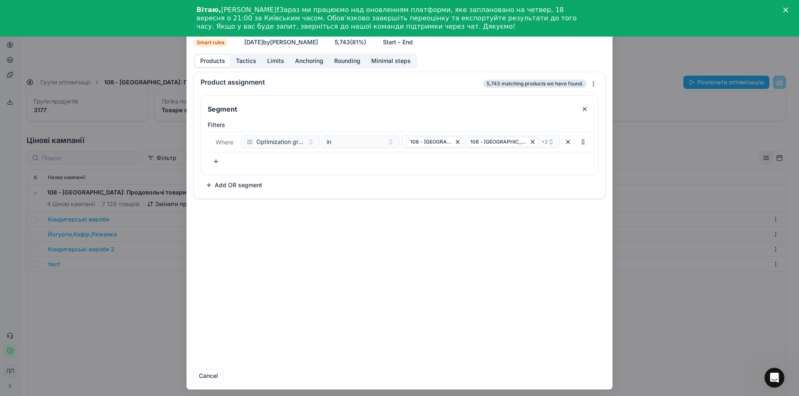
click at [636, 332] on div "We are saving PC settings. Please wait, it should take a few minutes тест Engin…" at bounding box center [399, 198] width 799 height 396
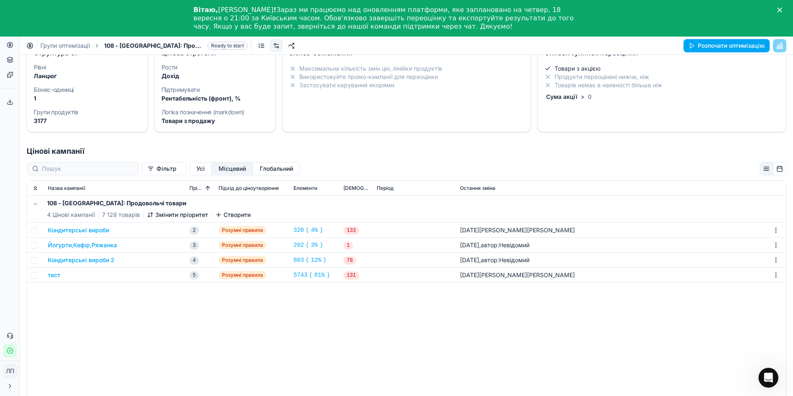
scroll to position [0, 0]
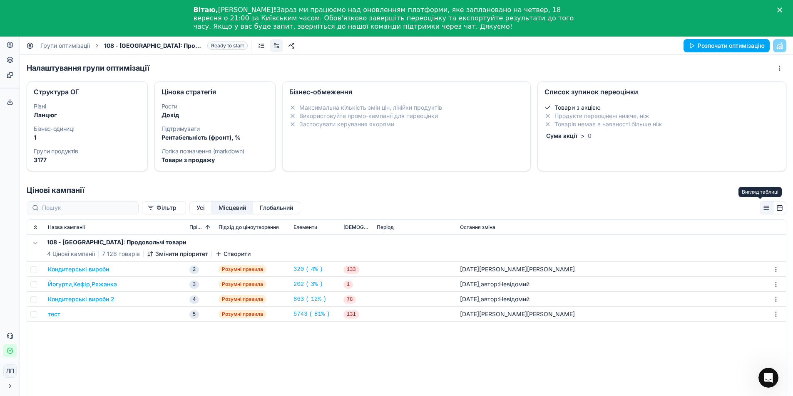
click at [759, 207] on button "button" at bounding box center [766, 207] width 14 height 13
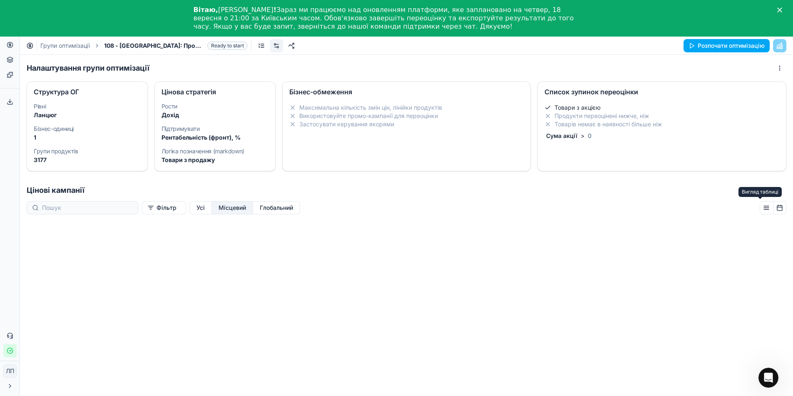
click at [759, 207] on button "button" at bounding box center [766, 207] width 14 height 13
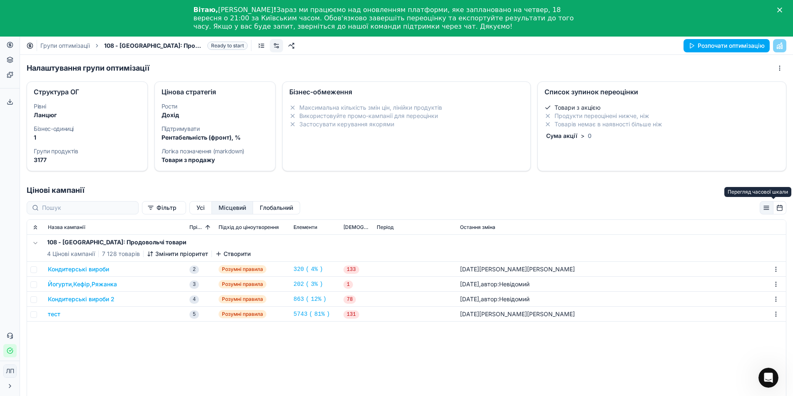
click at [773, 209] on button "button" at bounding box center [779, 207] width 13 height 13
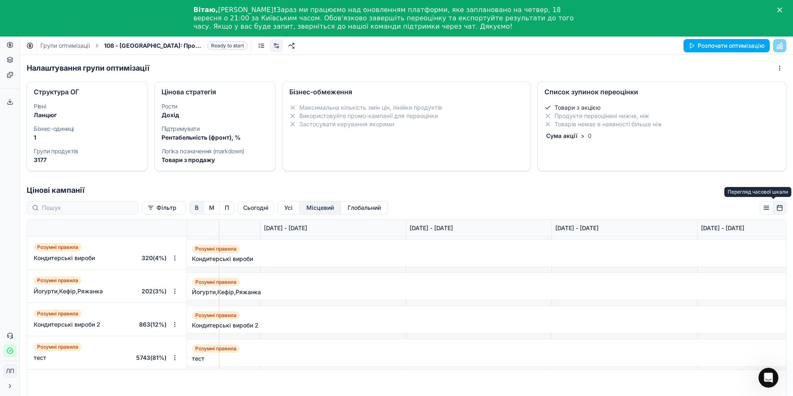
scroll to position [0, 682]
click at [773, 209] on button "button" at bounding box center [779, 207] width 13 height 13
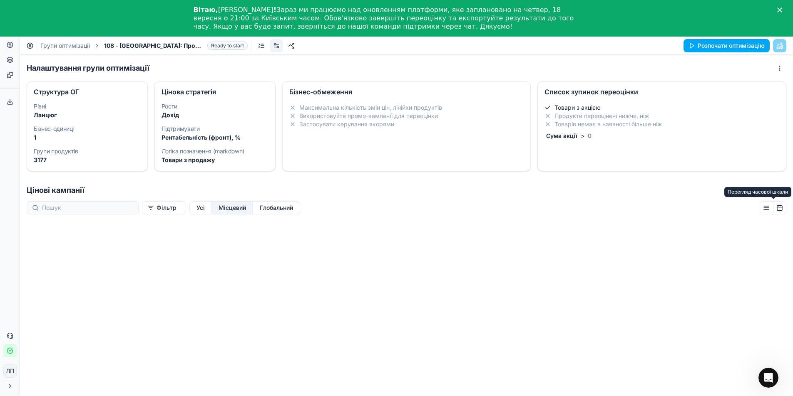
click at [775, 209] on button "button" at bounding box center [779, 207] width 13 height 13
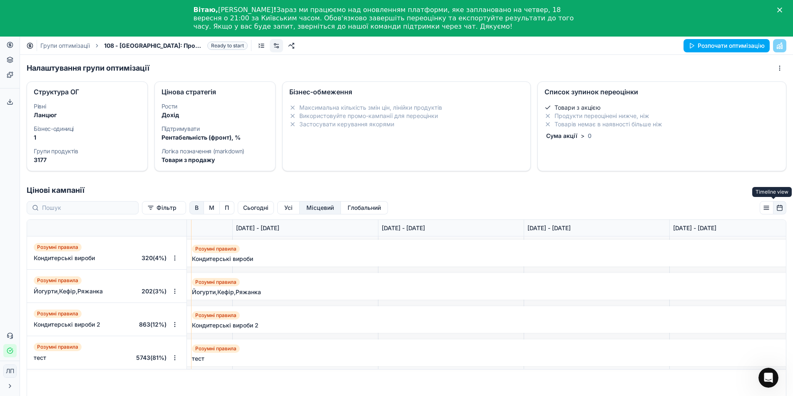
click at [773, 209] on button "button" at bounding box center [779, 207] width 13 height 13
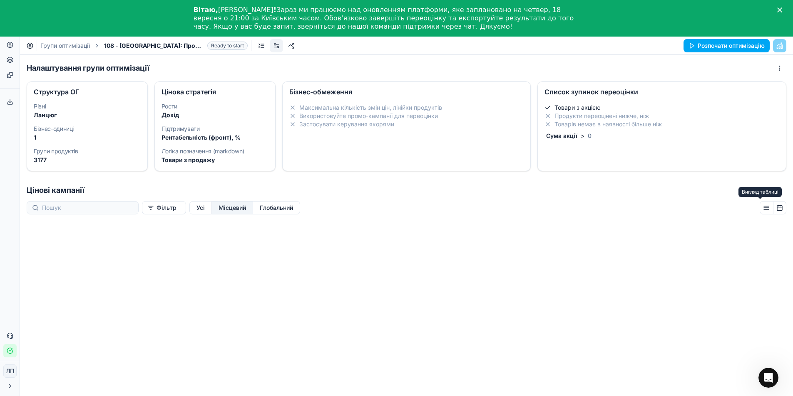
click at [761, 208] on button "button" at bounding box center [766, 207] width 14 height 13
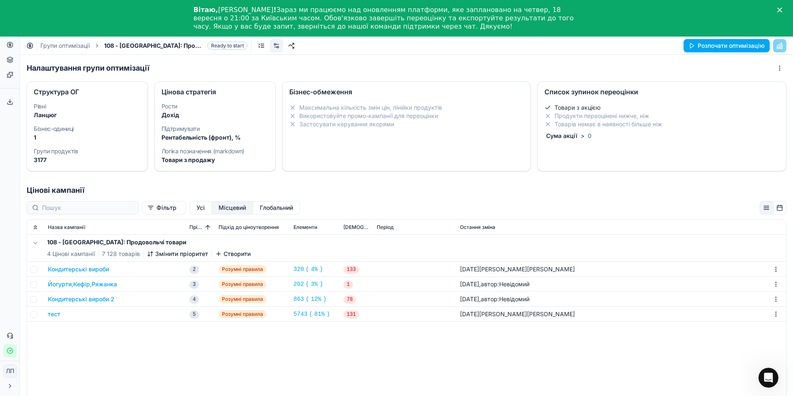
click at [61, 317] on div "тест" at bounding box center [115, 314] width 135 height 8
click at [54, 315] on font "тест" at bounding box center [54, 314] width 12 height 7
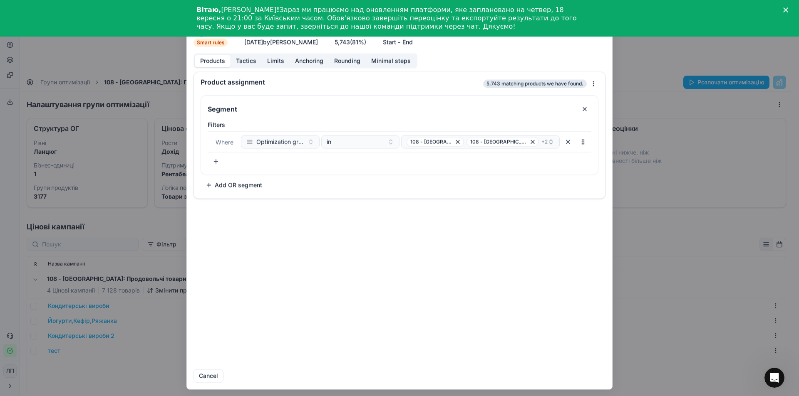
click at [385, 59] on button "Minimal steps" at bounding box center [391, 61] width 50 height 12
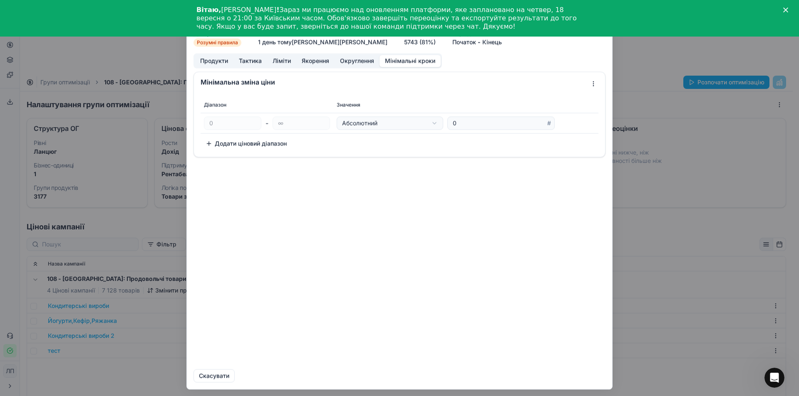
click at [632, 46] on div "Ми зберігаємо налаштування ПК. Зачекайте, це має тривати кілька хвилин. тест Дв…" at bounding box center [399, 198] width 799 height 396
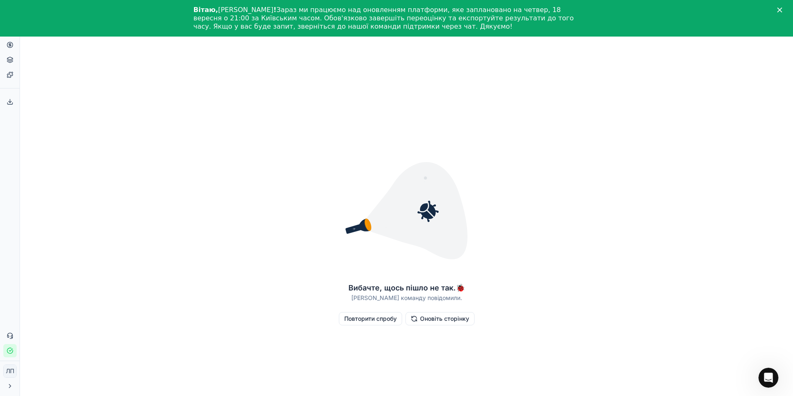
click at [52, 53] on div "Вибачте, щось пішло не так. 🐞 [PERSON_NAME] команду повідомили. Повторити спроб…" at bounding box center [406, 235] width 773 height 390
